Goal: Find specific page/section: Find specific page/section

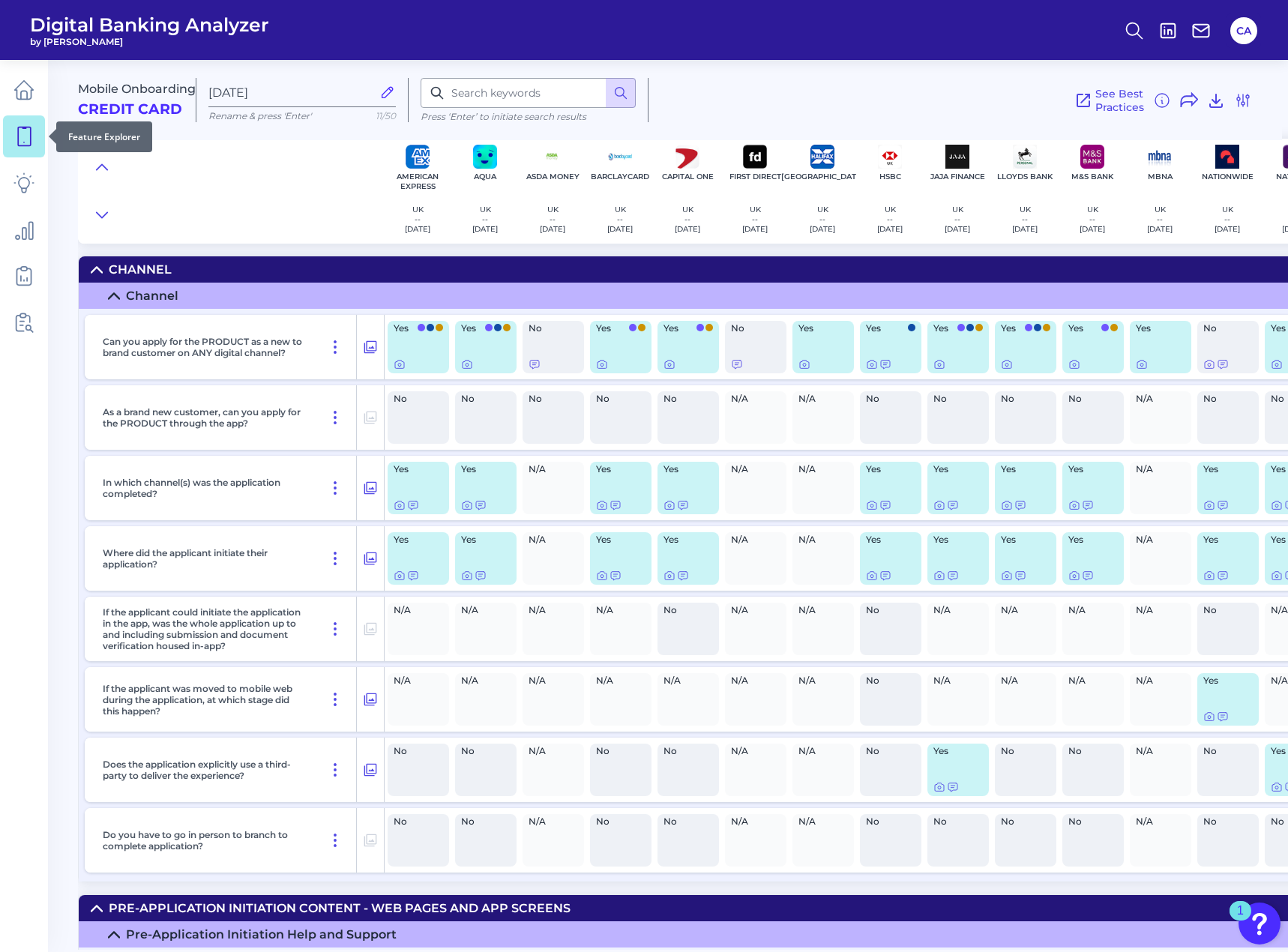
click at [16, 155] on link at bounding box center [24, 136] width 42 height 42
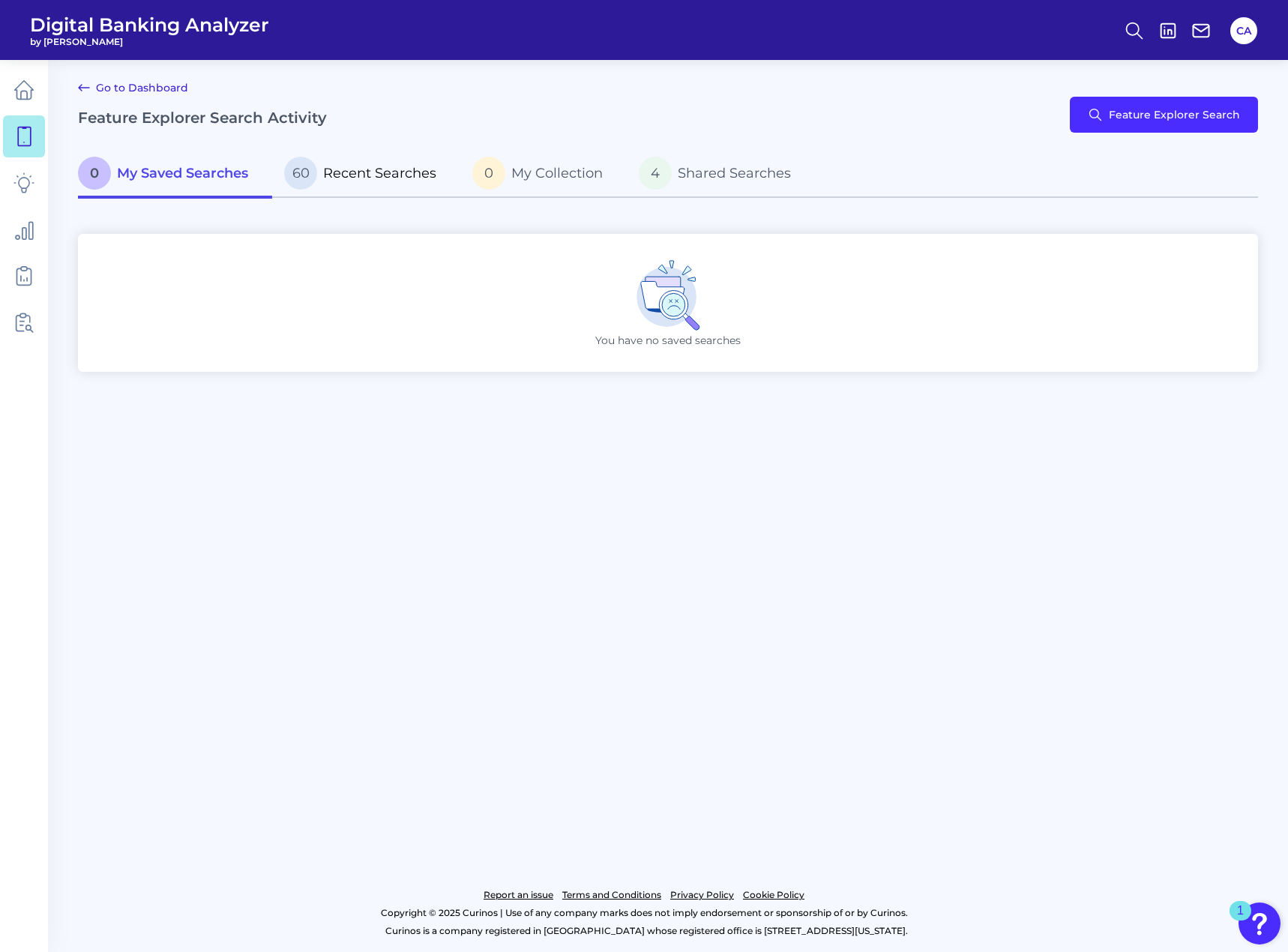
click at [381, 179] on span "Recent Searches" at bounding box center [379, 173] width 113 height 17
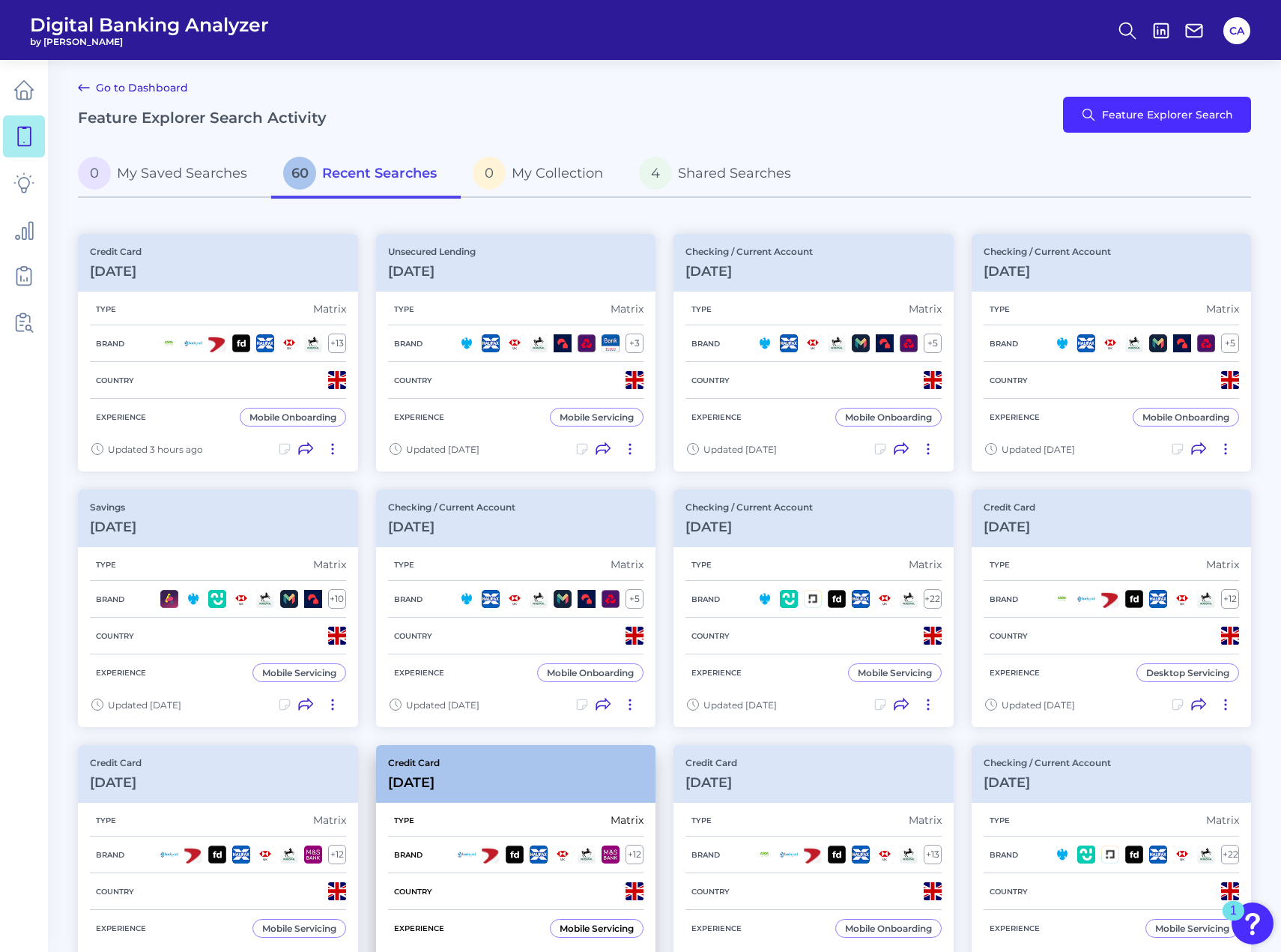
click at [549, 778] on div "Credit Card [DATE]" at bounding box center [516, 773] width 280 height 58
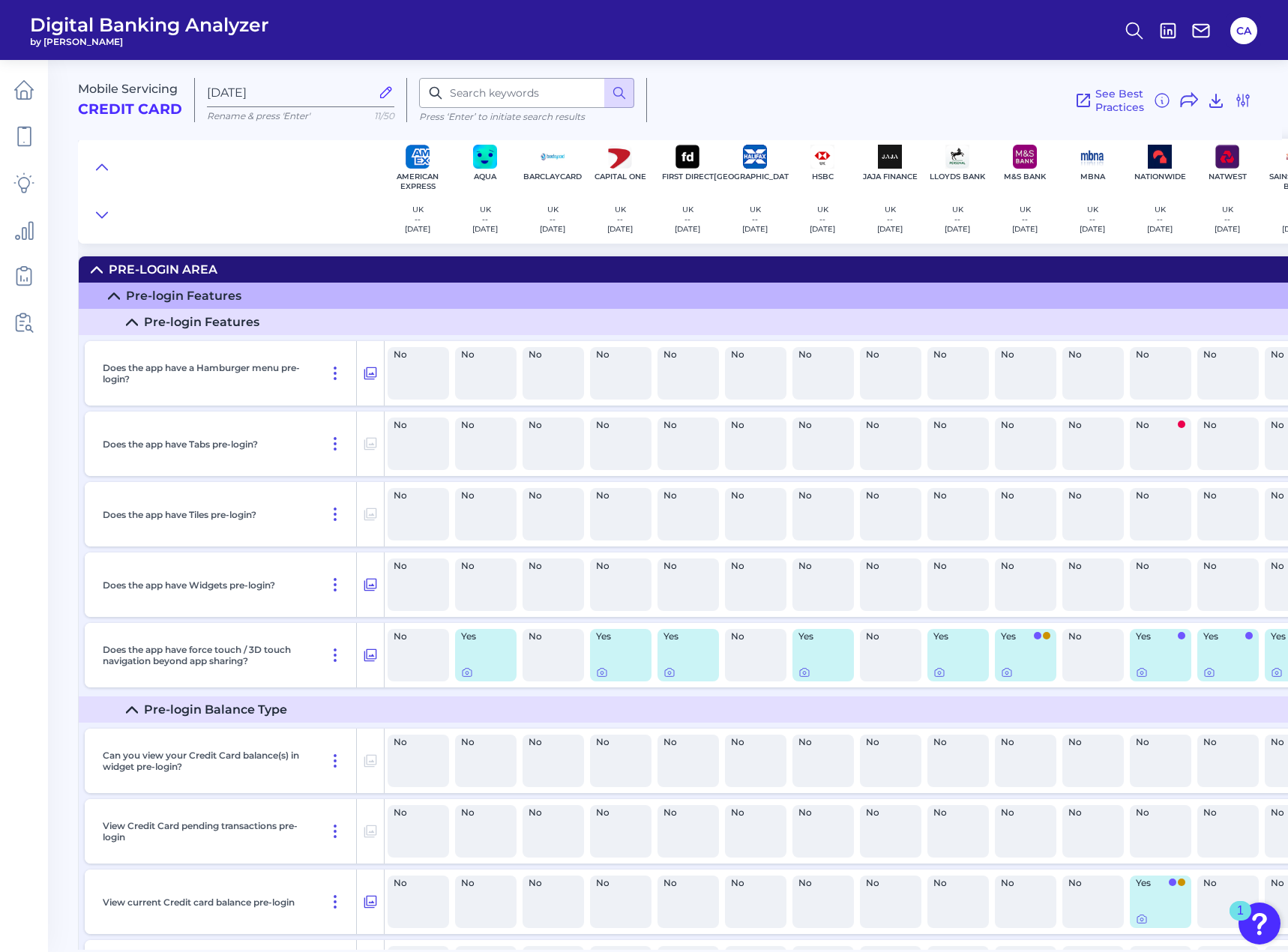
click at [872, 263] on summary "Pre-Login Area" at bounding box center [872, 269] width 1588 height 26
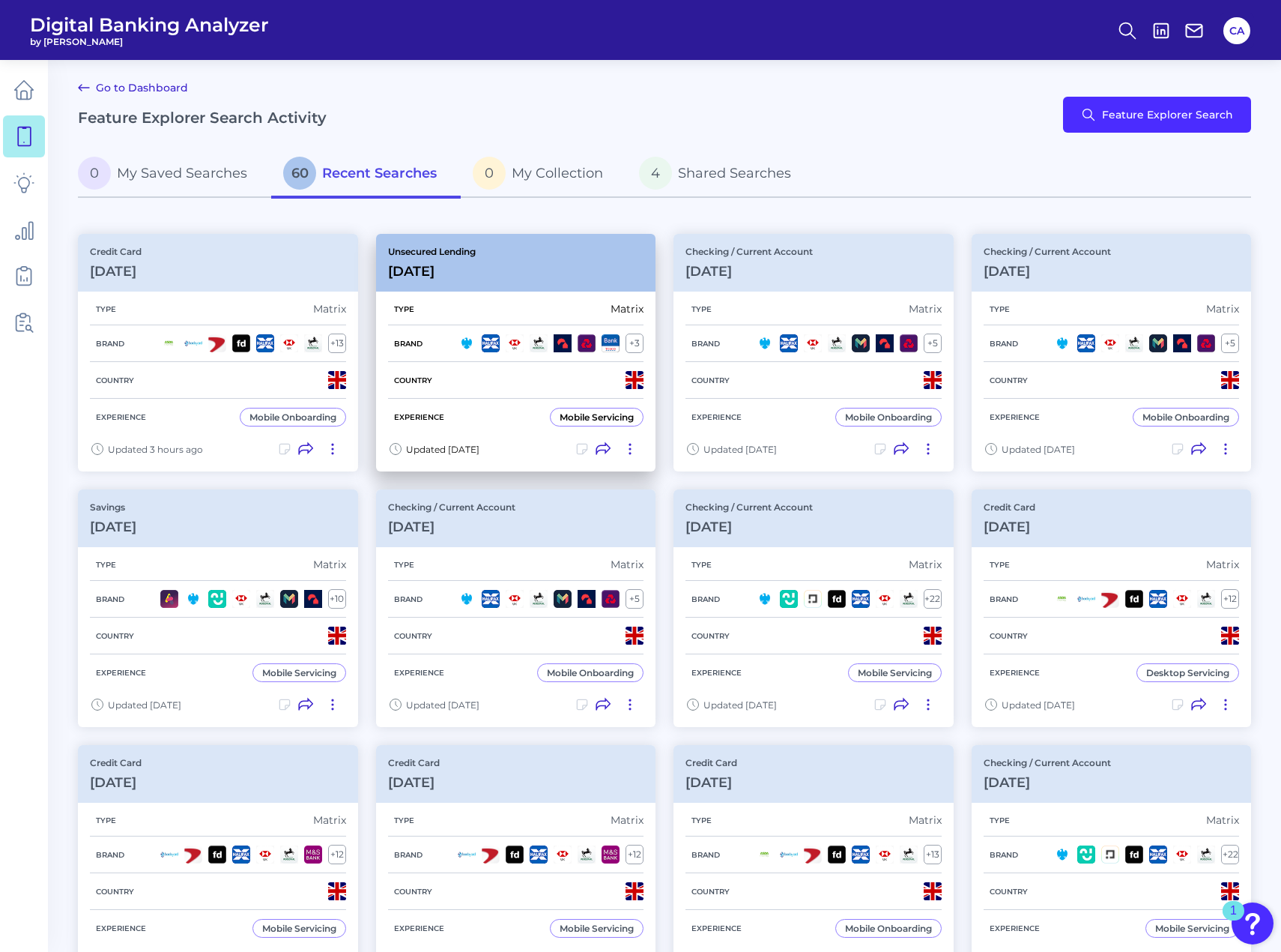
drag, startPoint x: 661, startPoint y: 750, endPoint x: 642, endPoint y: 456, distance: 294.6
